Goal: Transaction & Acquisition: Purchase product/service

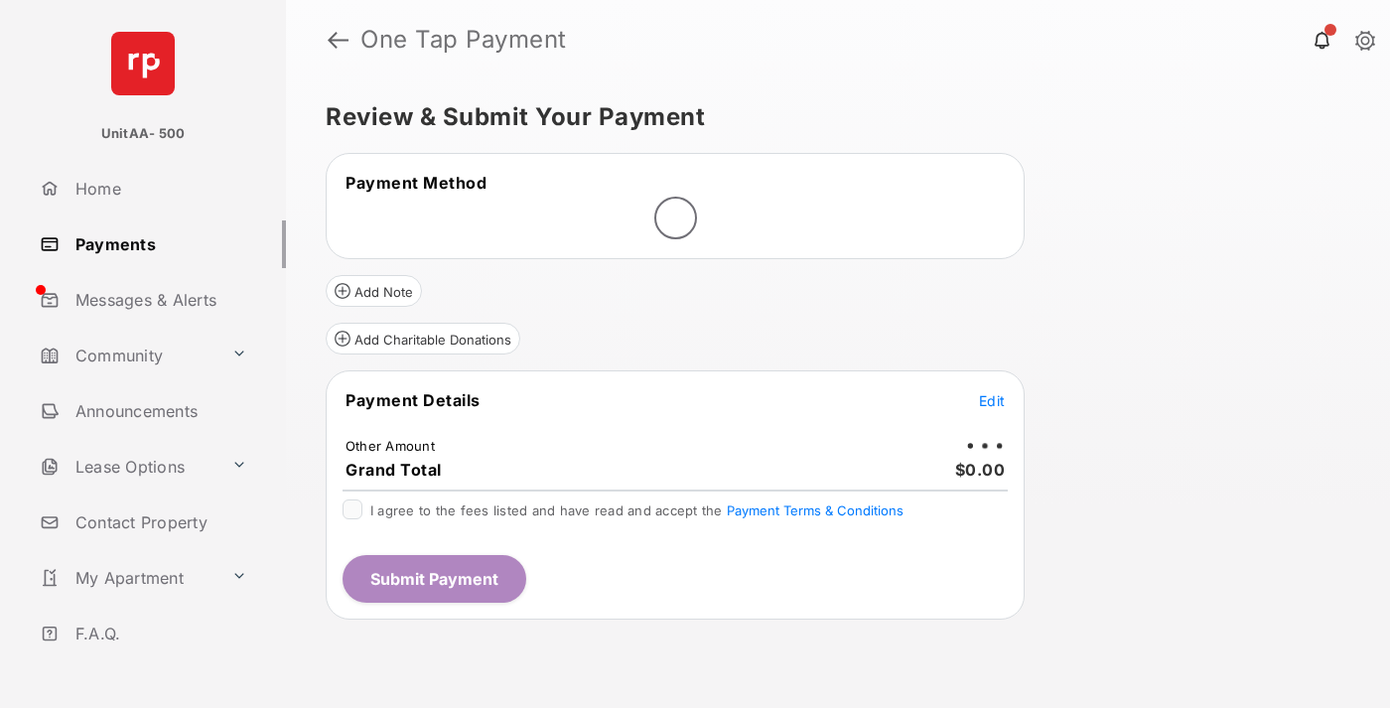
click at [992, 400] on span "Edit" at bounding box center [992, 400] width 26 height 17
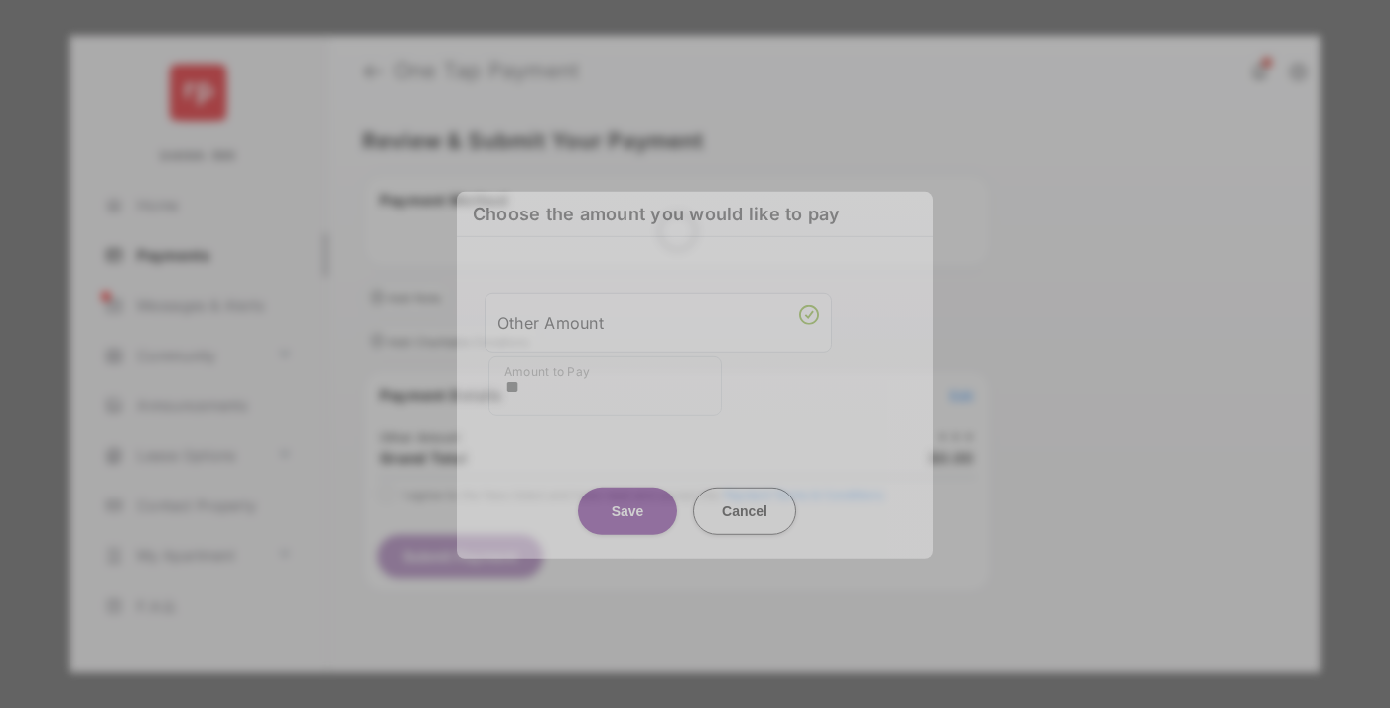
type input "**"
click at [628, 498] on button "Save" at bounding box center [627, 511] width 99 height 48
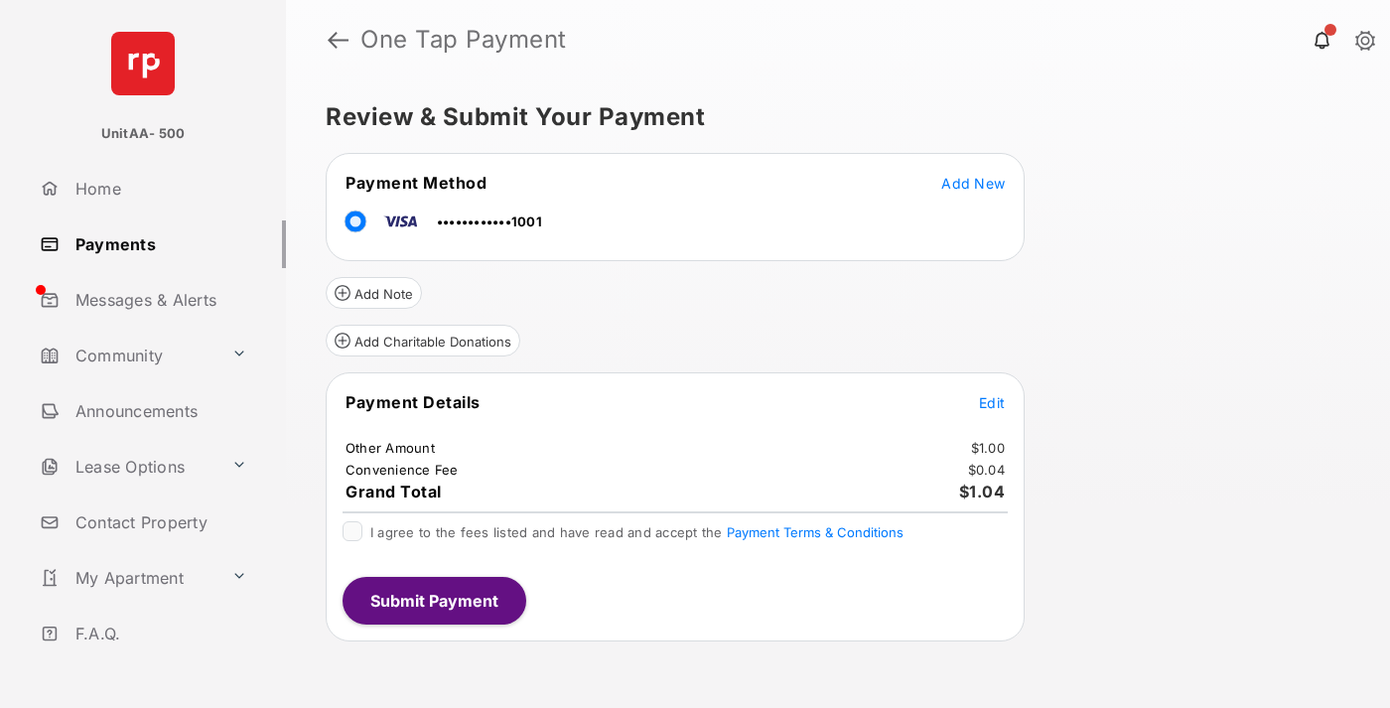
click at [992, 402] on span "Edit" at bounding box center [992, 402] width 26 height 17
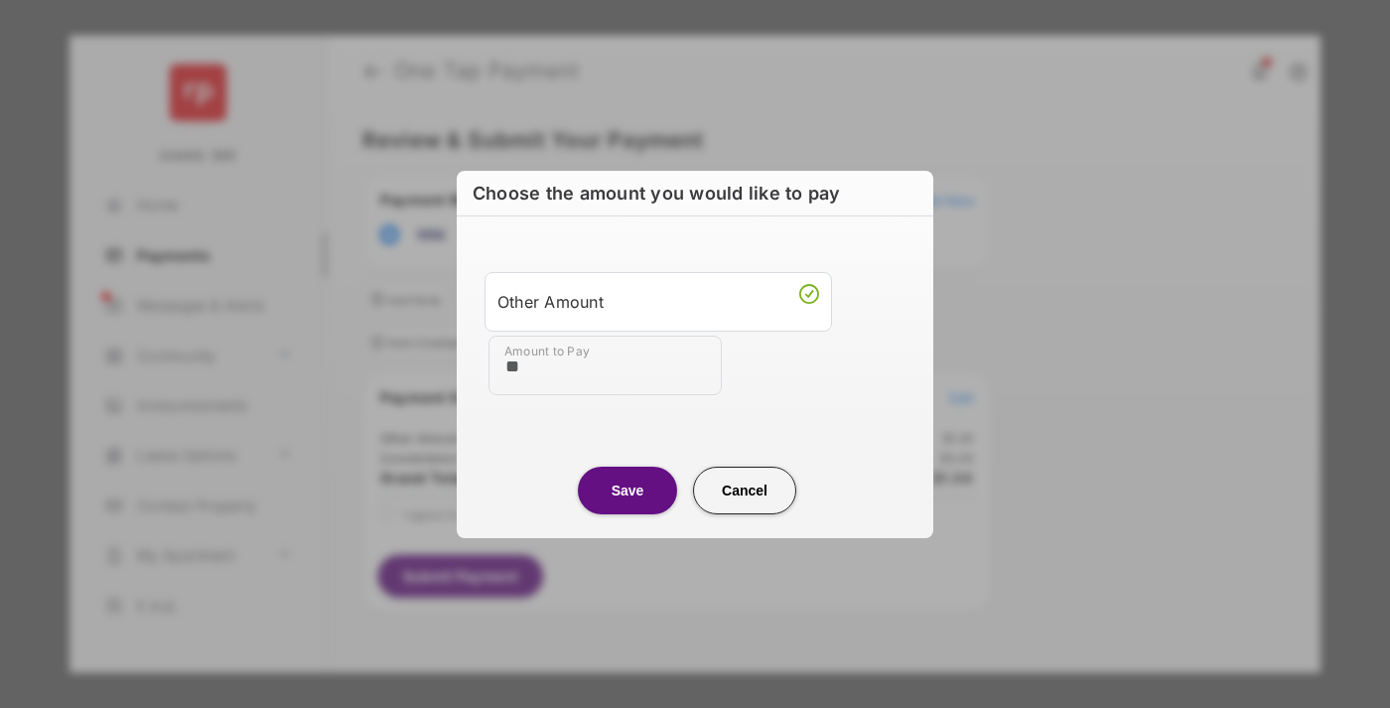
click at [628, 490] on button "Save" at bounding box center [627, 491] width 99 height 48
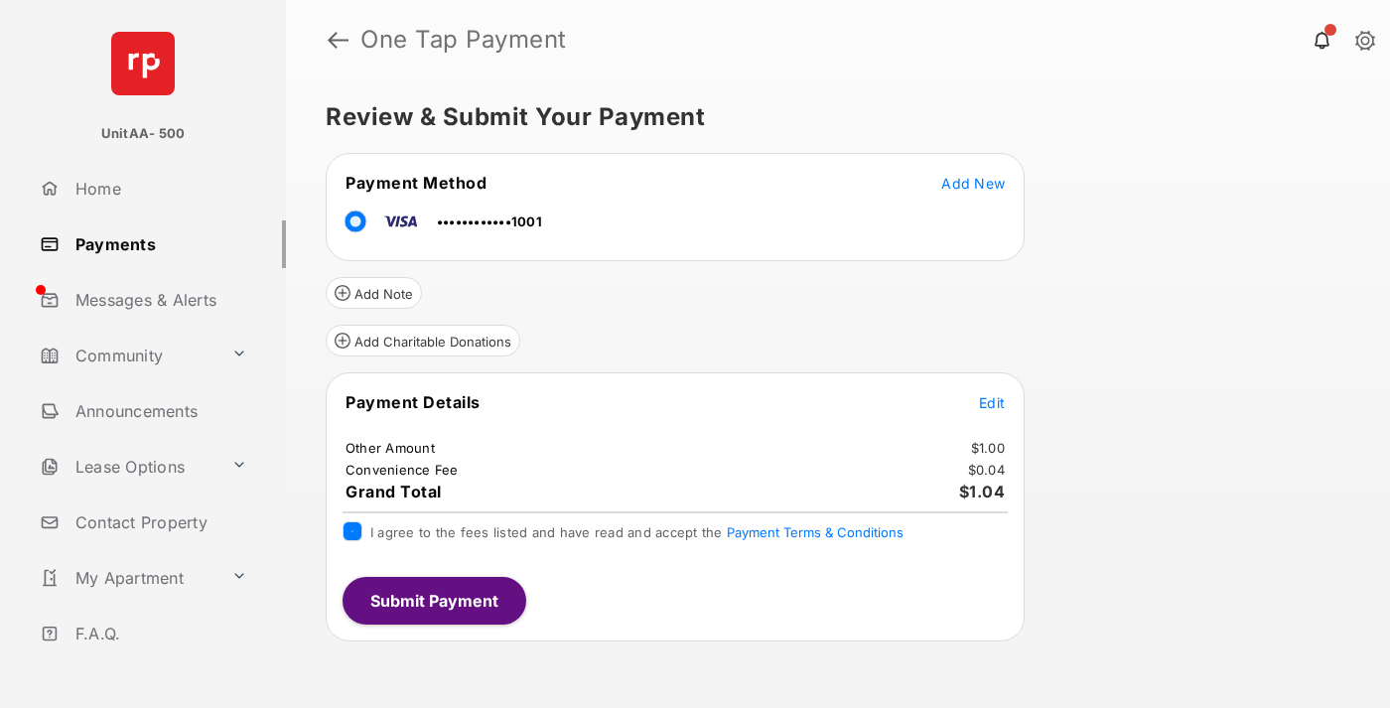
click at [433, 600] on button "Submit Payment" at bounding box center [435, 601] width 184 height 48
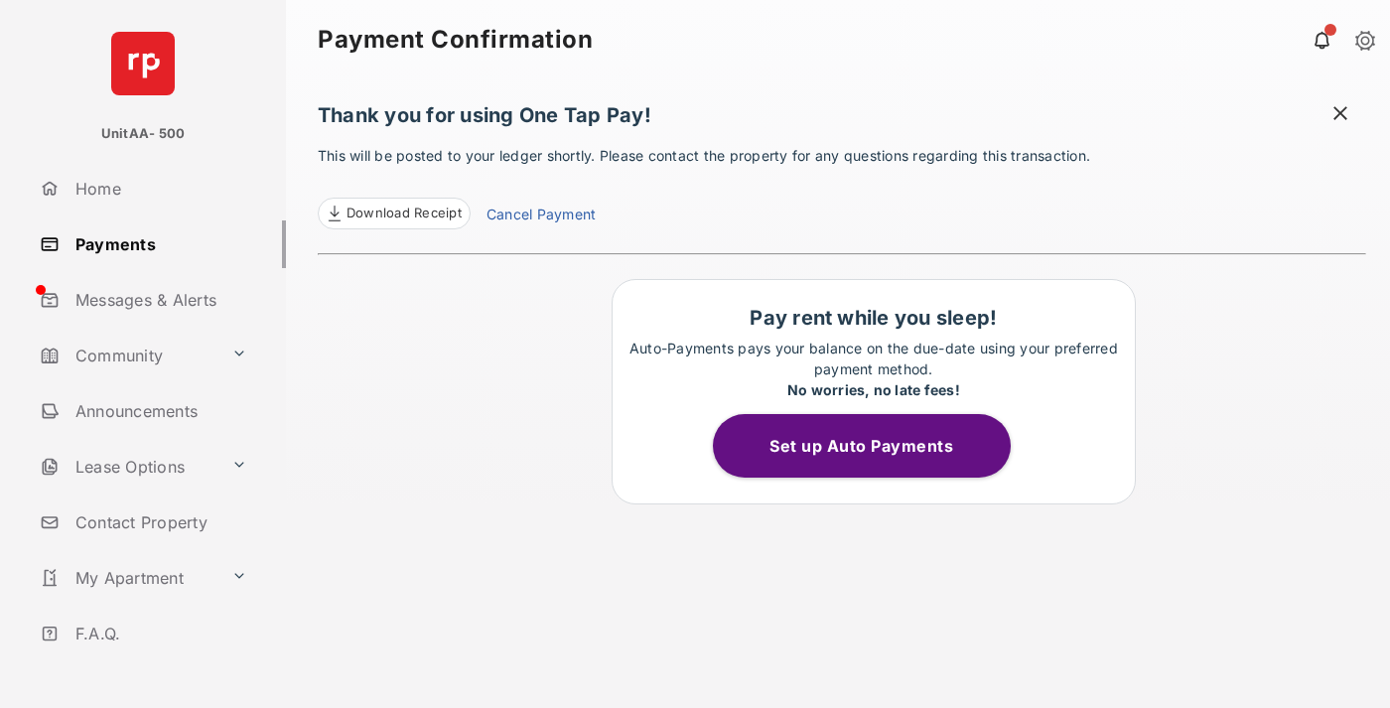
click at [155, 243] on link "Payments" at bounding box center [159, 244] width 254 height 48
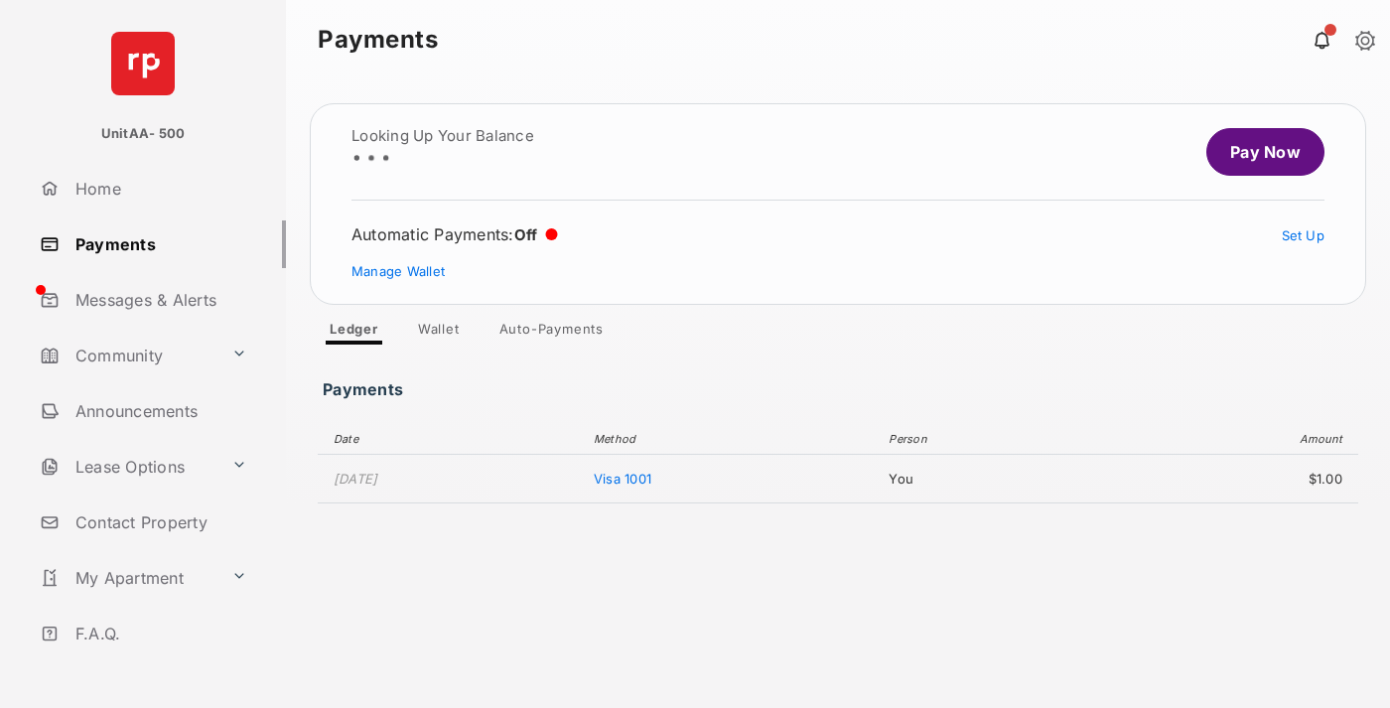
click at [1257, 152] on link "Pay Now" at bounding box center [1266, 152] width 118 height 48
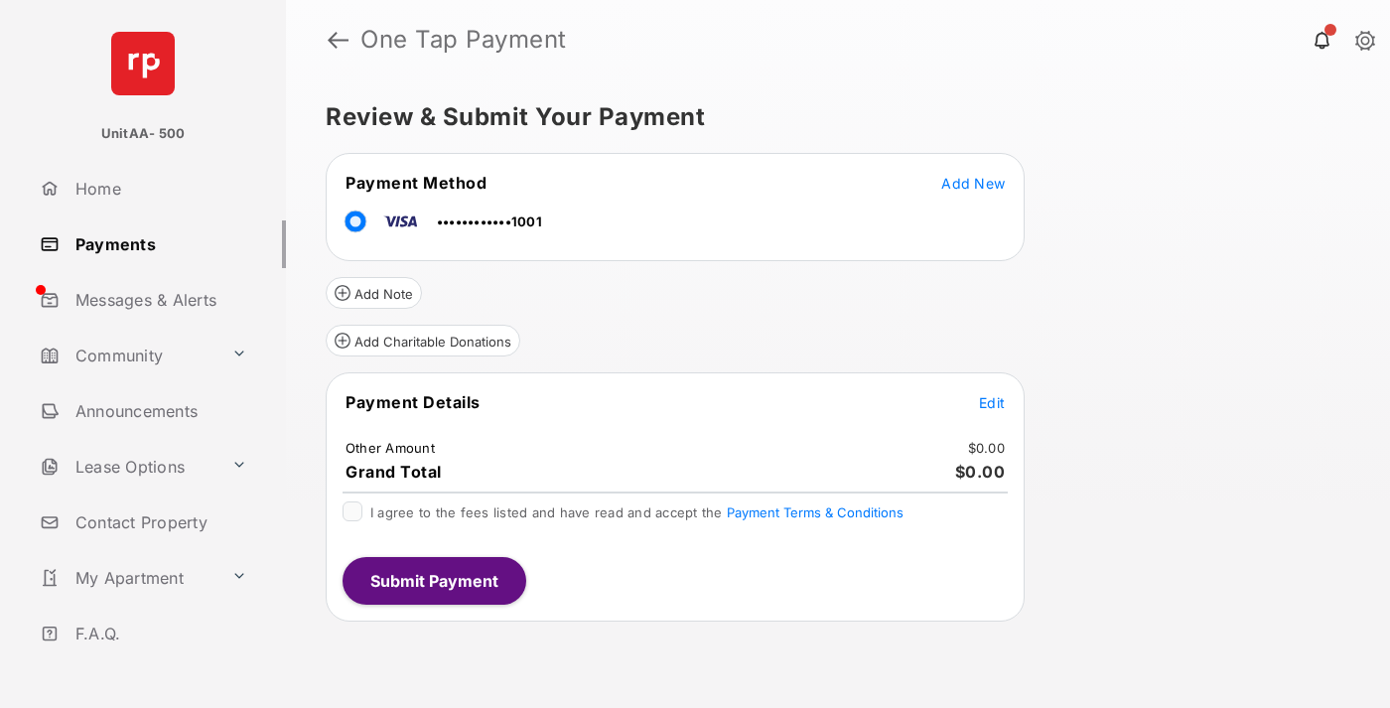
click at [992, 402] on span "Edit" at bounding box center [992, 402] width 26 height 17
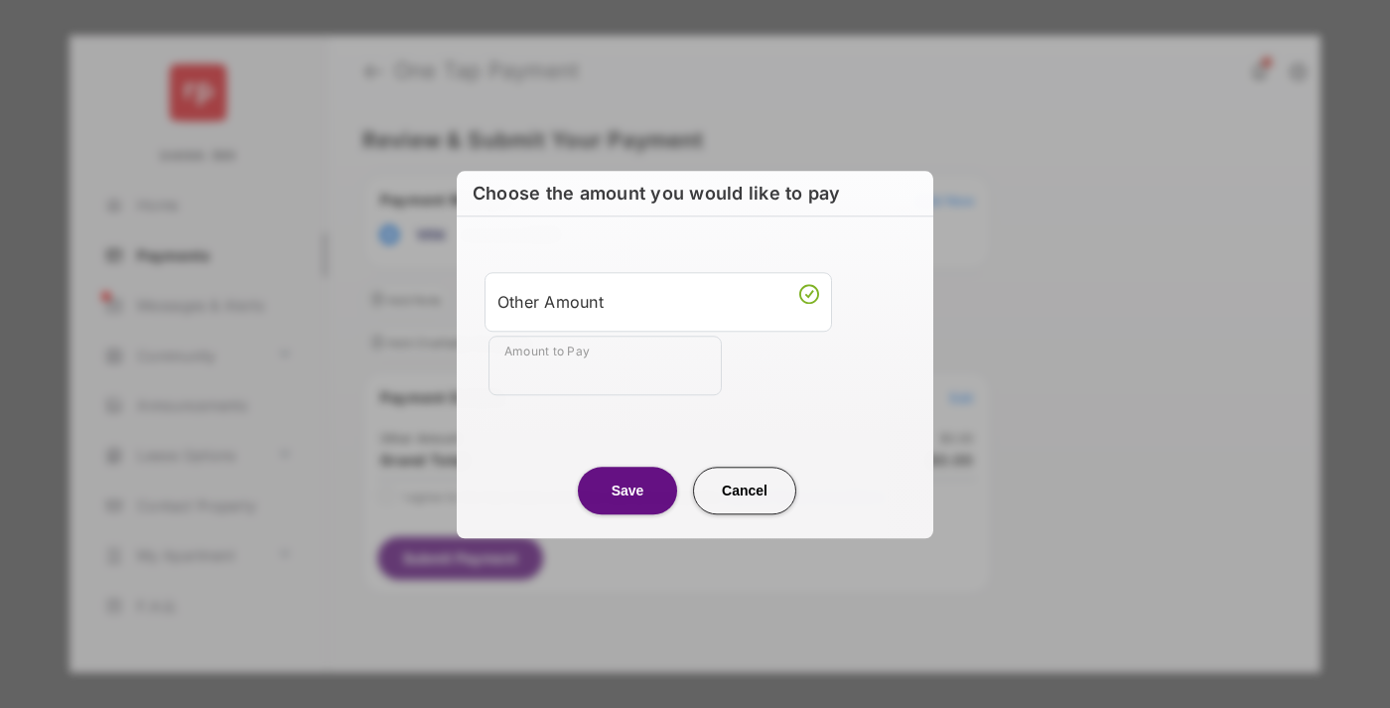
click at [658, 301] on div "Other Amount" at bounding box center [658, 302] width 322 height 34
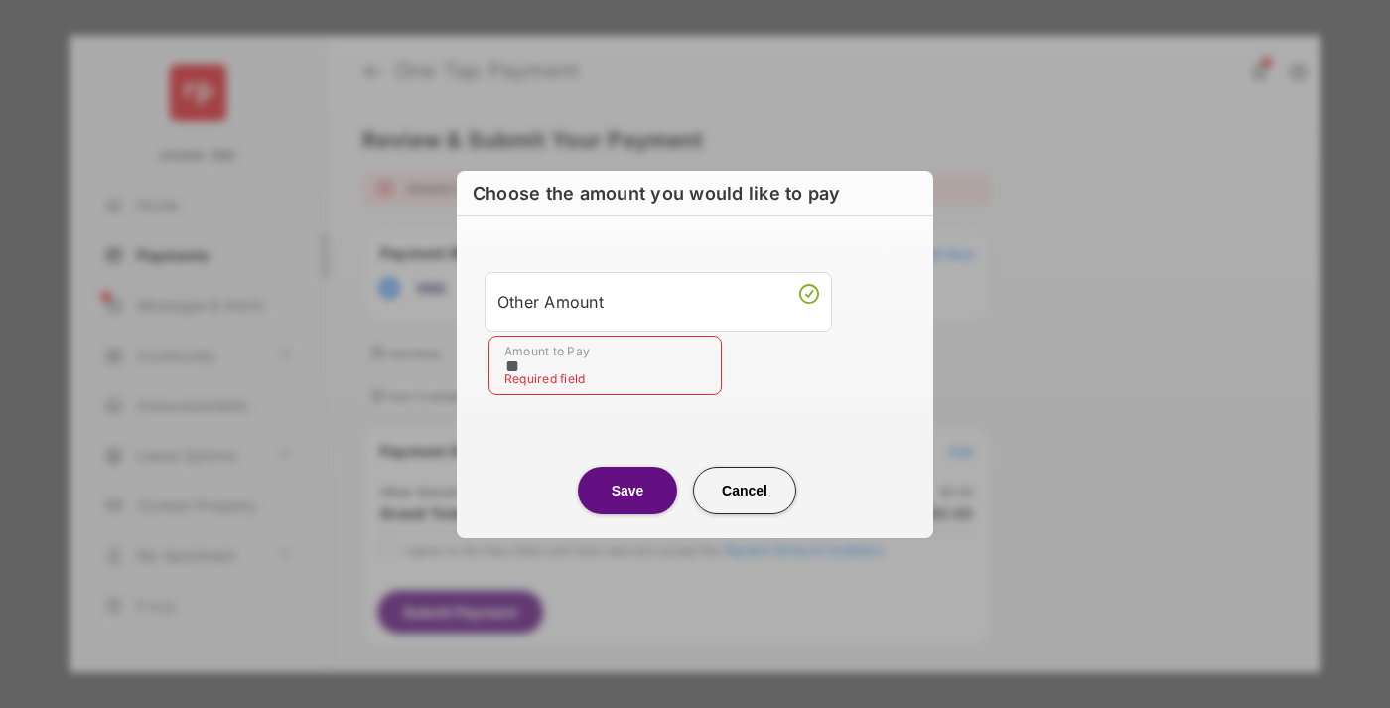
type input "**"
click at [628, 490] on button "Save" at bounding box center [627, 491] width 99 height 48
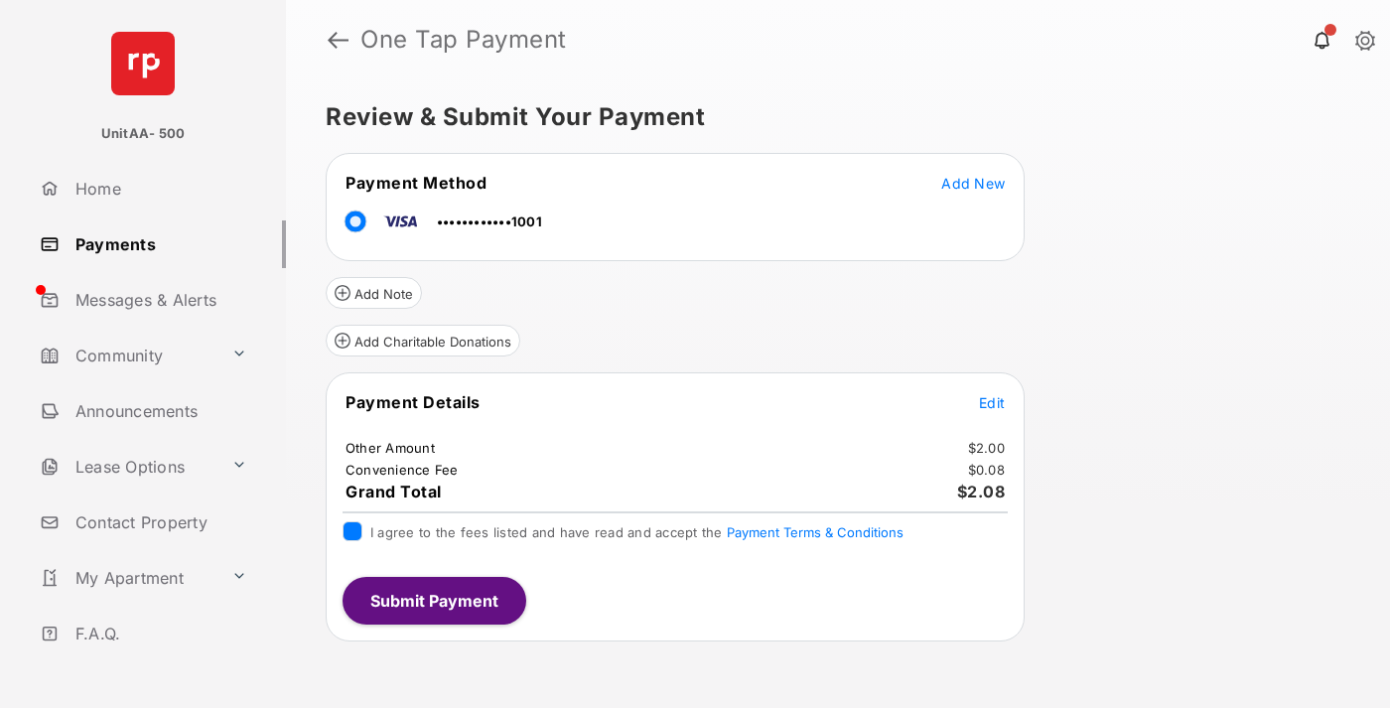
click at [433, 600] on button "Submit Payment" at bounding box center [435, 601] width 184 height 48
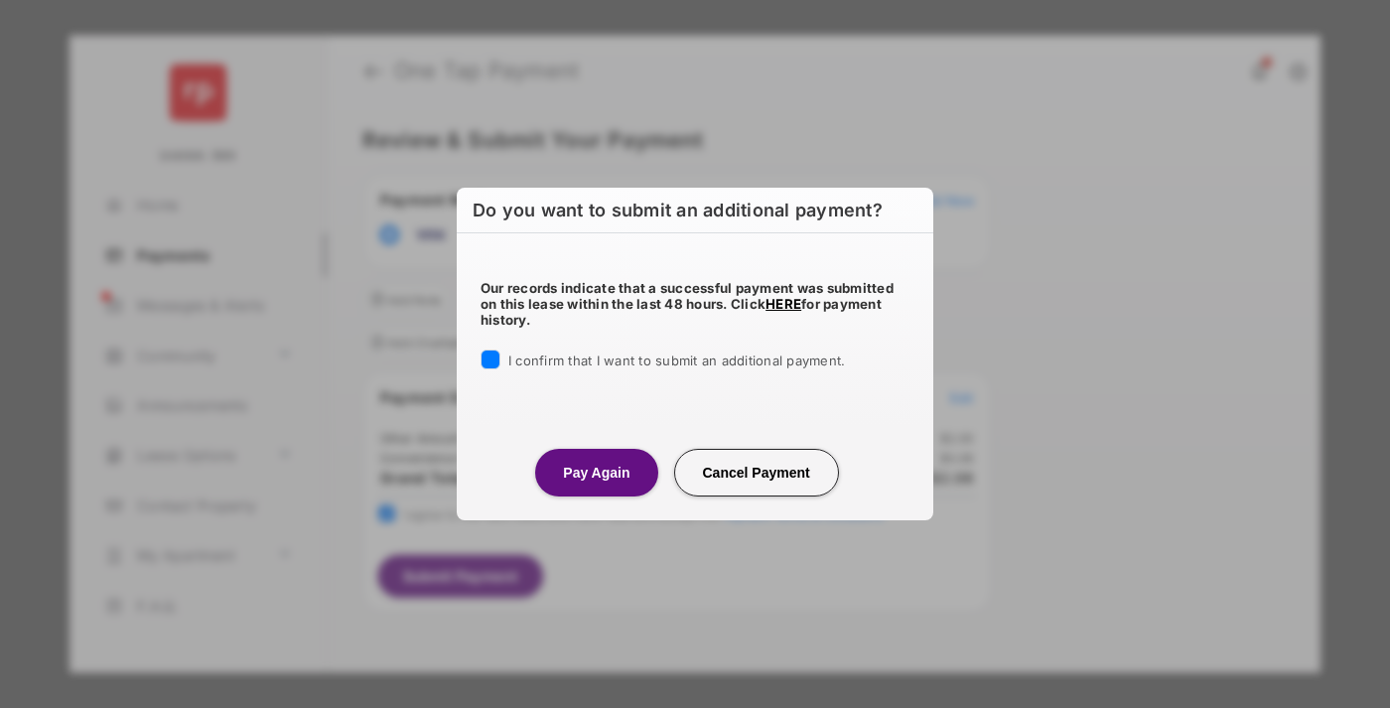
click at [596, 472] on button "Pay Again" at bounding box center [596, 473] width 122 height 48
